Goal: Task Accomplishment & Management: Use online tool/utility

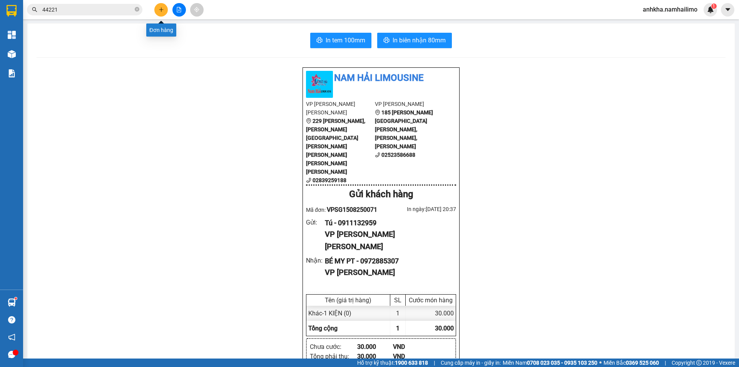
click at [166, 10] on button at bounding box center [160, 9] width 13 height 13
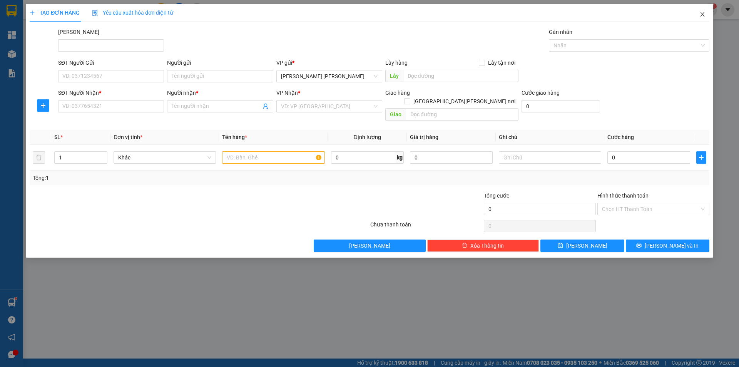
click at [703, 13] on icon "close" at bounding box center [703, 14] width 6 height 6
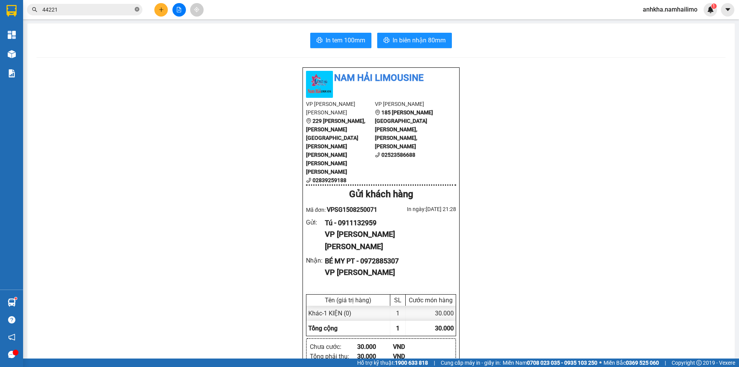
click at [135, 10] on icon "close-circle" at bounding box center [137, 9] width 5 height 5
click at [69, 11] on input "text" at bounding box center [87, 9] width 91 height 8
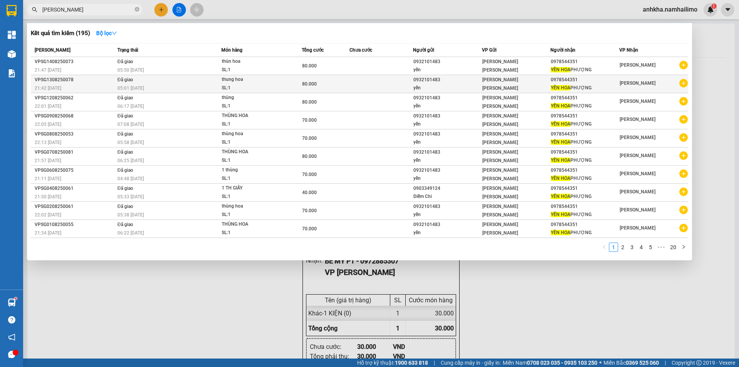
type input "[PERSON_NAME]"
click at [684, 84] on icon "plus-circle" at bounding box center [683, 83] width 8 height 8
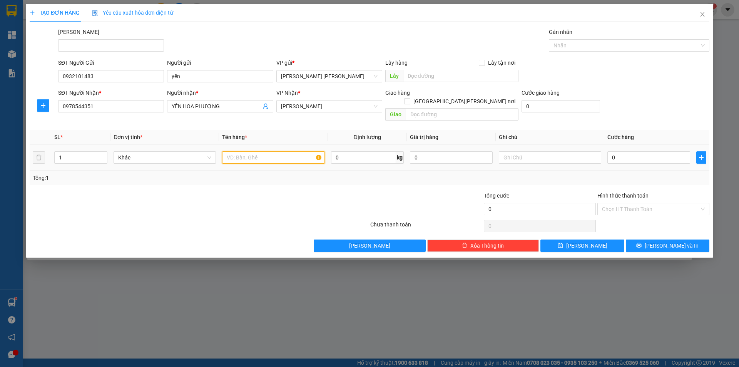
click at [229, 151] on input "text" at bounding box center [273, 157] width 102 height 12
type input "2 thùng"
type input "2"
click at [103, 154] on icon "up" at bounding box center [103, 155] width 3 height 3
click at [627, 153] on input "0" at bounding box center [648, 157] width 83 height 12
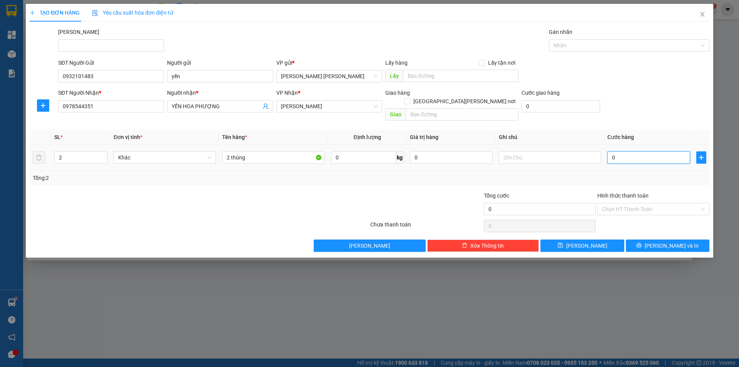
type input "1"
type input "12"
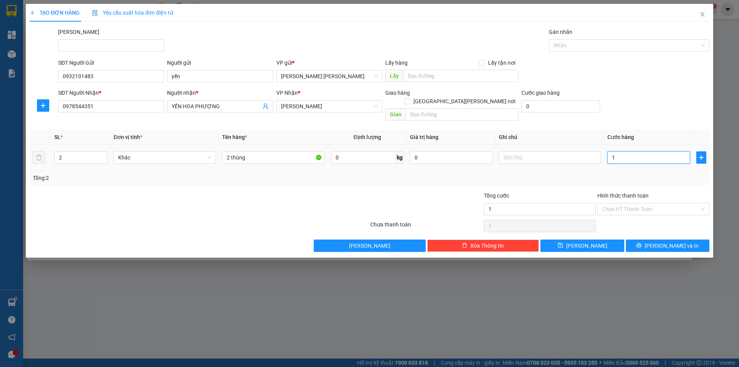
type input "12"
type input "120"
type input "120.000"
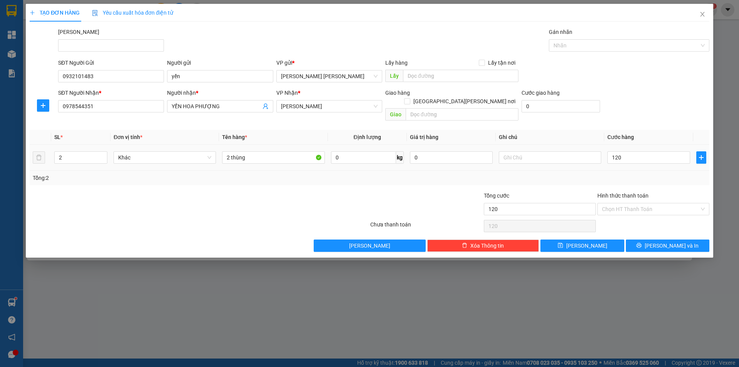
type input "120.000"
click at [636, 114] on div "SĐT Người [PERSON_NAME] * 0978544351 Người [PERSON_NAME] * YẾN [PERSON_NAME] [P…" at bounding box center [384, 106] width 654 height 35
click at [649, 239] on button "[PERSON_NAME] và In" at bounding box center [668, 245] width 84 height 12
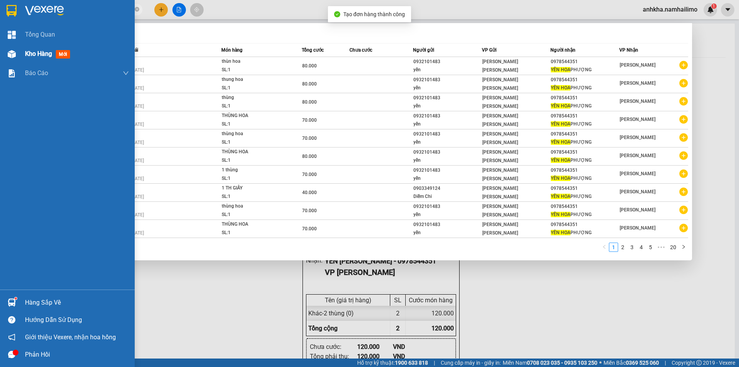
click at [13, 53] on img at bounding box center [12, 54] width 8 height 8
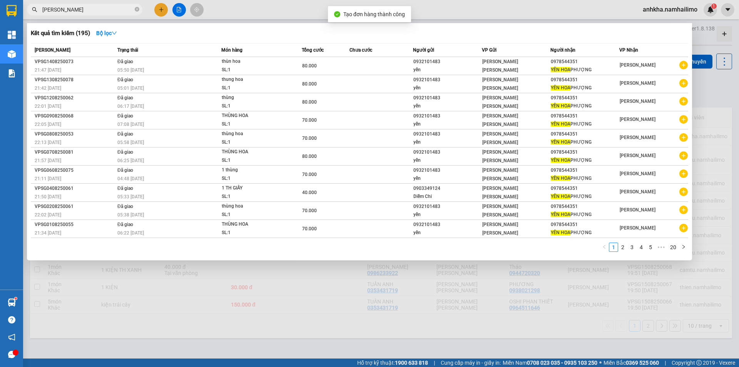
click at [295, 10] on div at bounding box center [369, 183] width 739 height 367
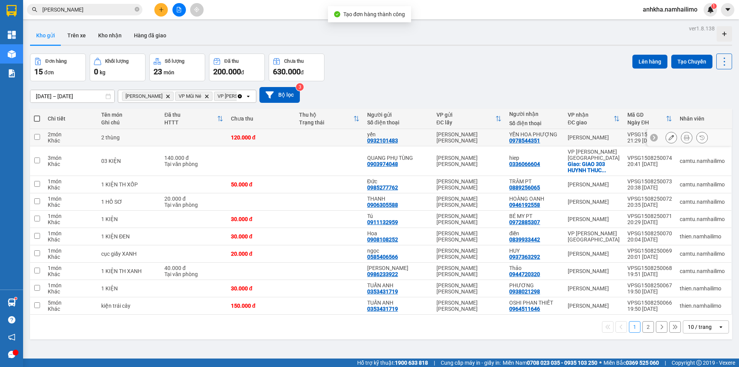
click at [684, 137] on icon at bounding box center [686, 137] width 5 height 5
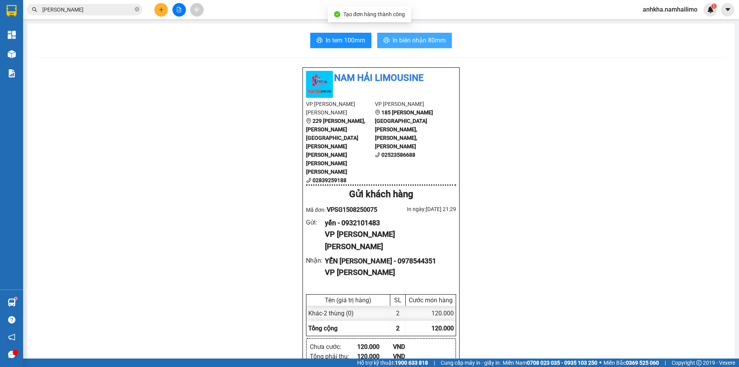
click at [401, 43] on span "In biên nhận 80mm" at bounding box center [419, 40] width 53 height 10
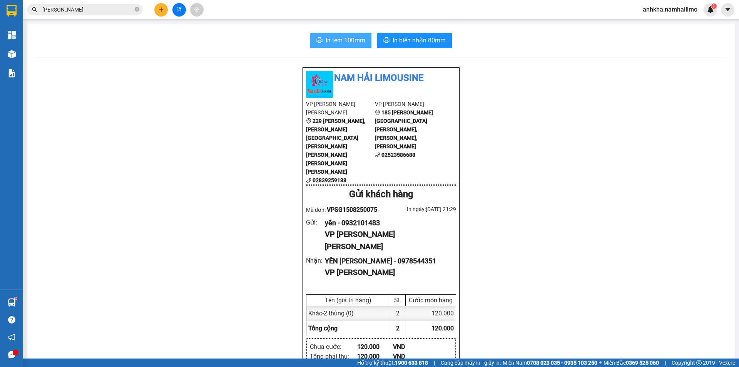
click at [351, 42] on span "In tem 100mm" at bounding box center [346, 40] width 40 height 10
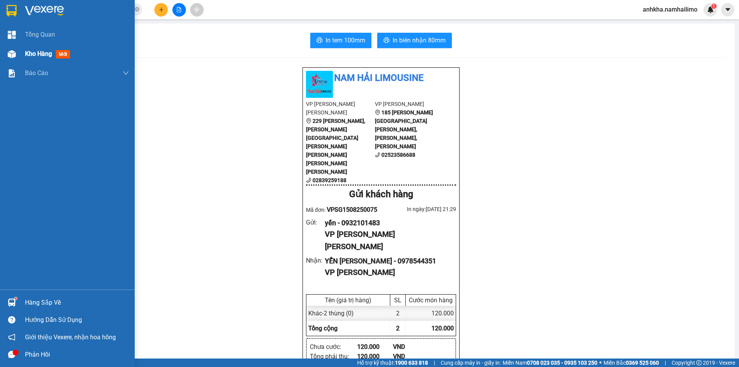
click at [13, 52] on img at bounding box center [12, 54] width 8 height 8
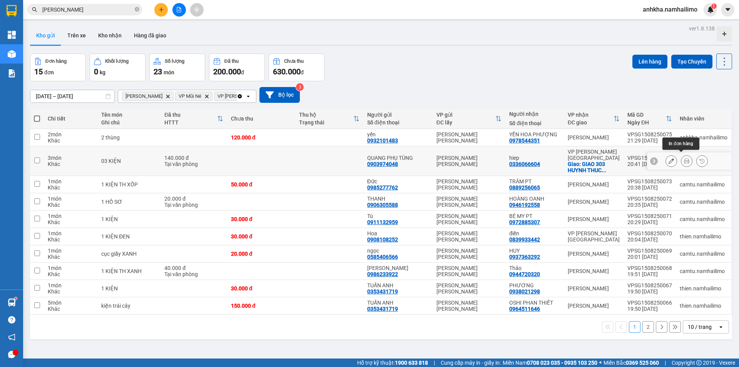
click at [684, 158] on icon at bounding box center [686, 160] width 5 height 5
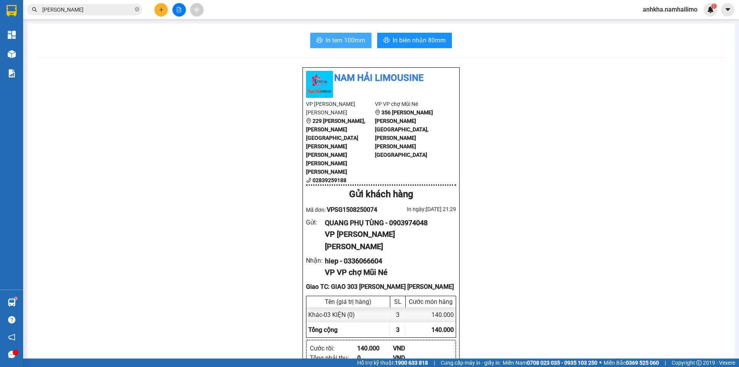
click at [348, 47] on button "In tem 100mm" at bounding box center [340, 40] width 61 height 15
